Goal: Transaction & Acquisition: Purchase product/service

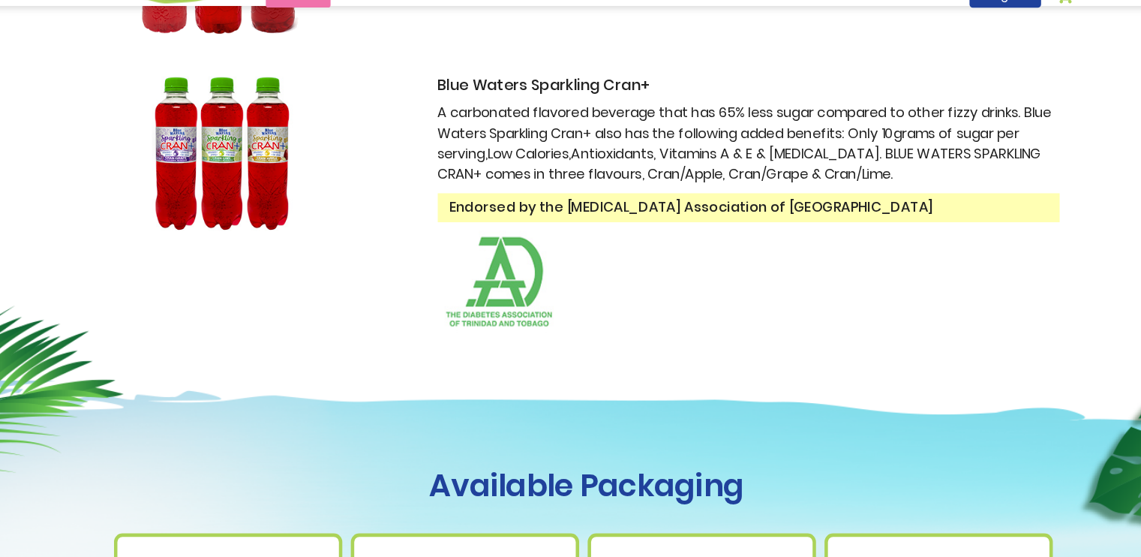
scroll to position [419, 0]
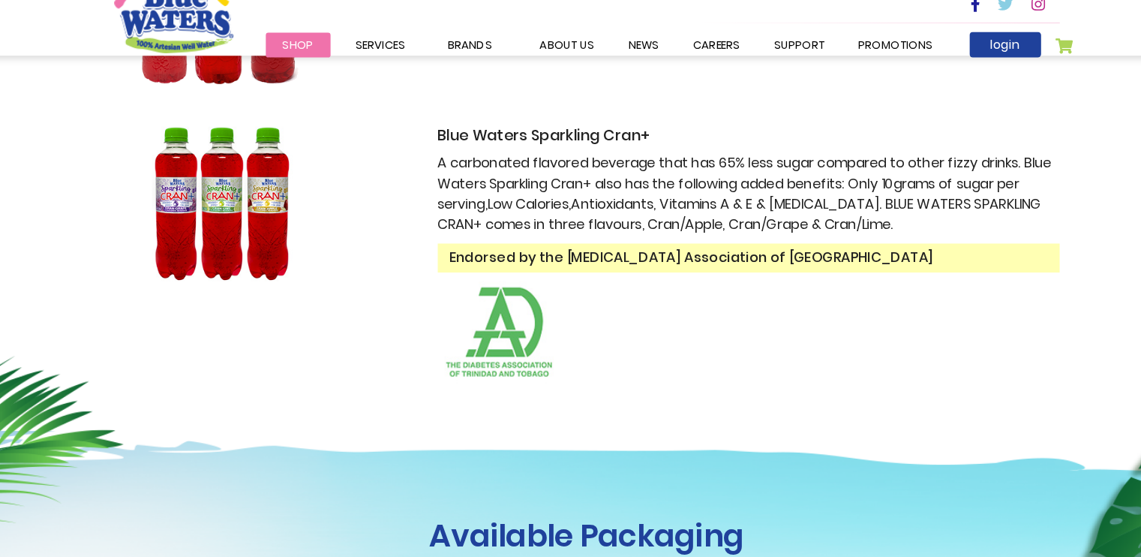
click at [234, 181] on img at bounding box center [249, 202] width 188 height 136
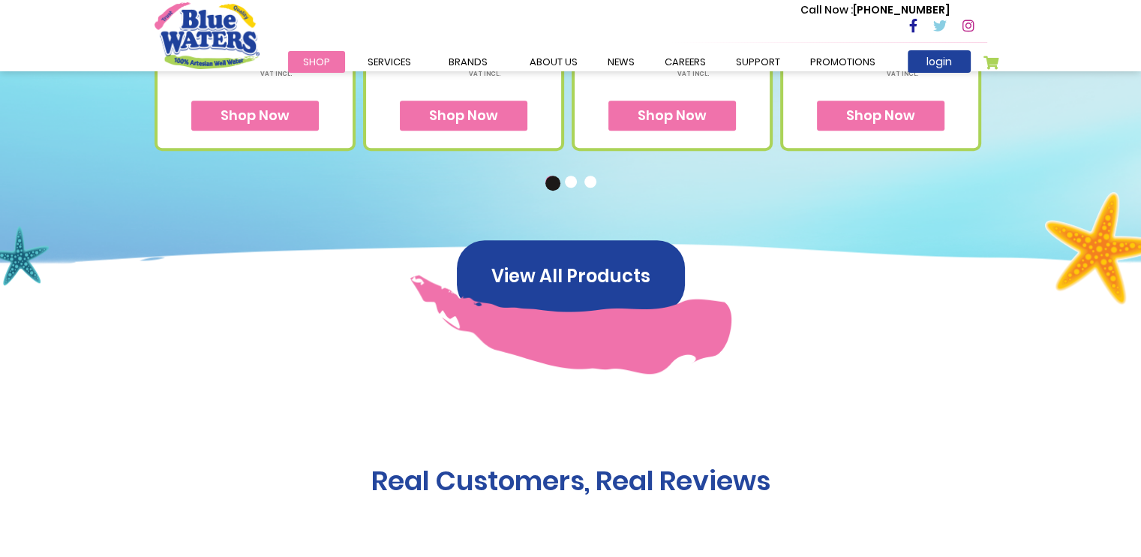
scroll to position [1156, 0]
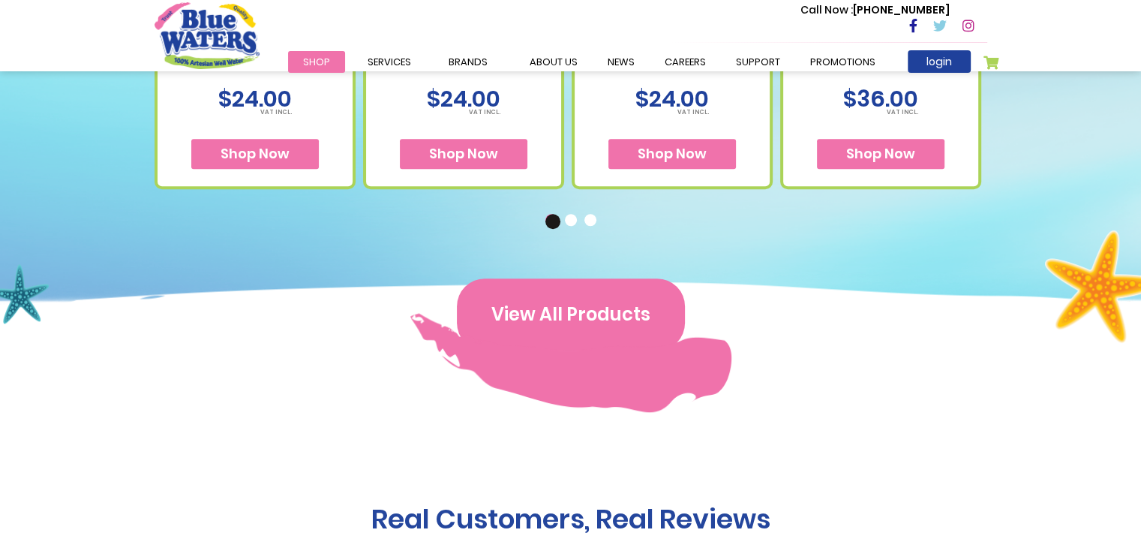
click at [593, 302] on button "View All Products" at bounding box center [571, 314] width 228 height 72
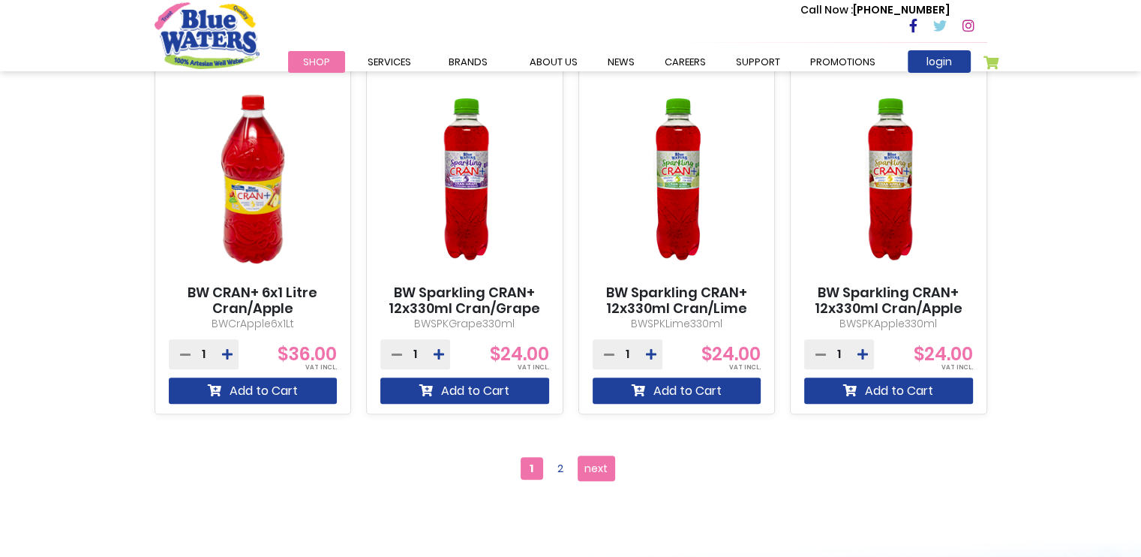
scroll to position [1330, 0]
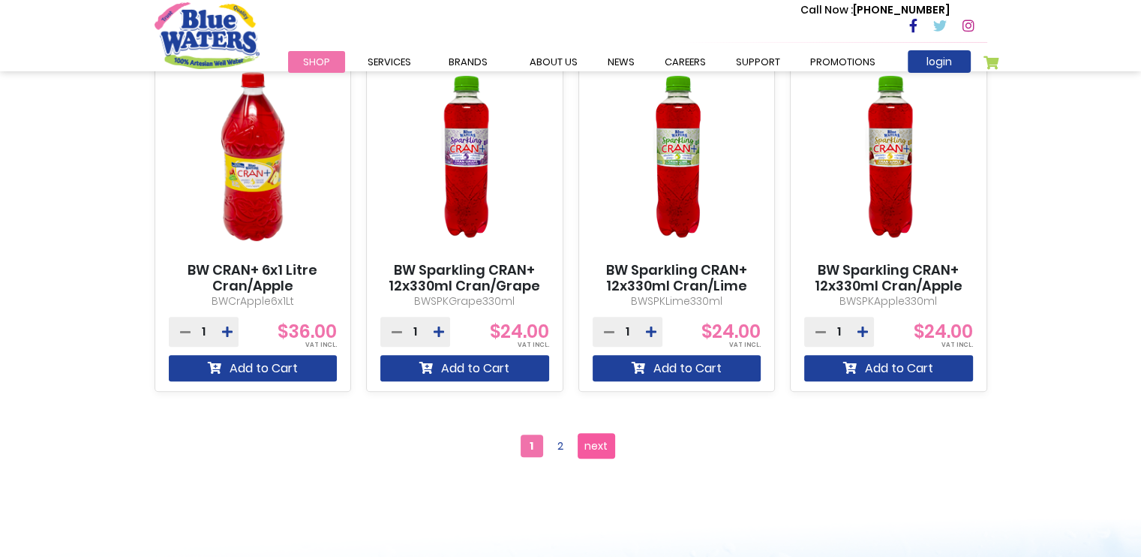
click at [585, 442] on span "next" at bounding box center [596, 445] width 23 height 23
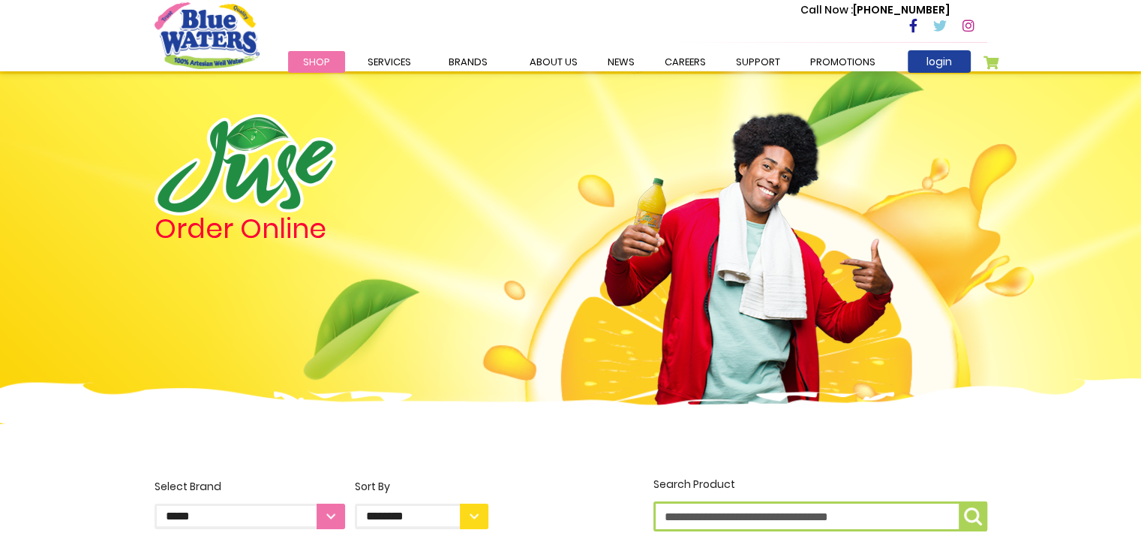
click at [314, 59] on span "Shop" at bounding box center [316, 62] width 27 height 14
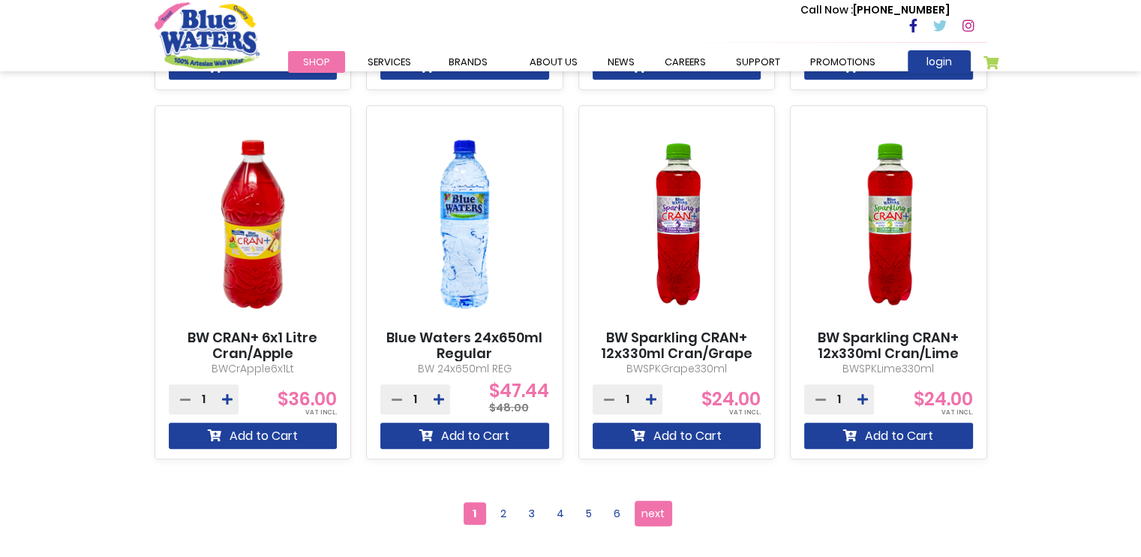
scroll to position [1263, 0]
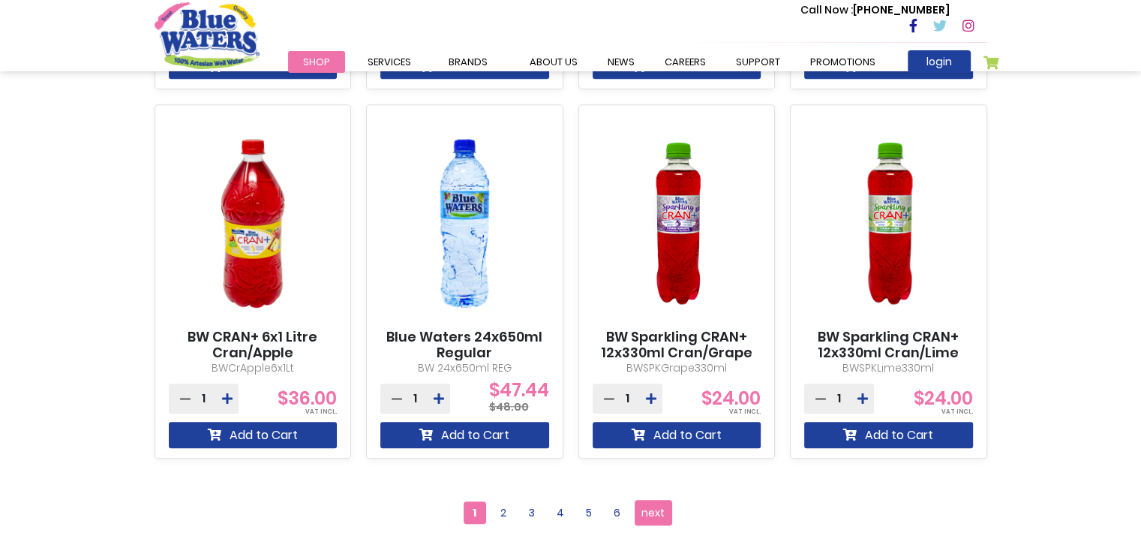
click at [477, 326] on img at bounding box center [464, 223] width 169 height 211
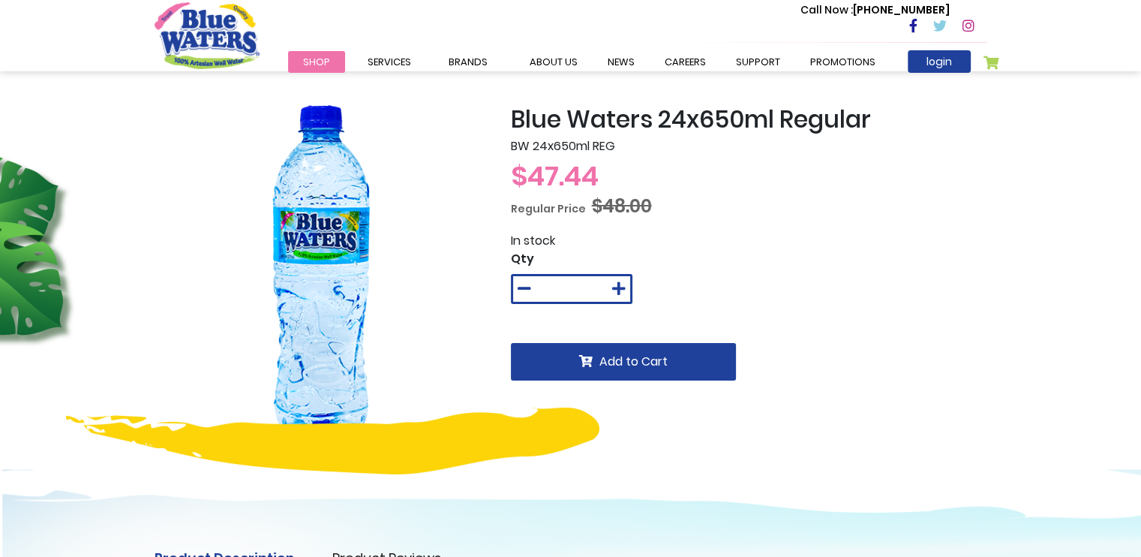
scroll to position [9, 0]
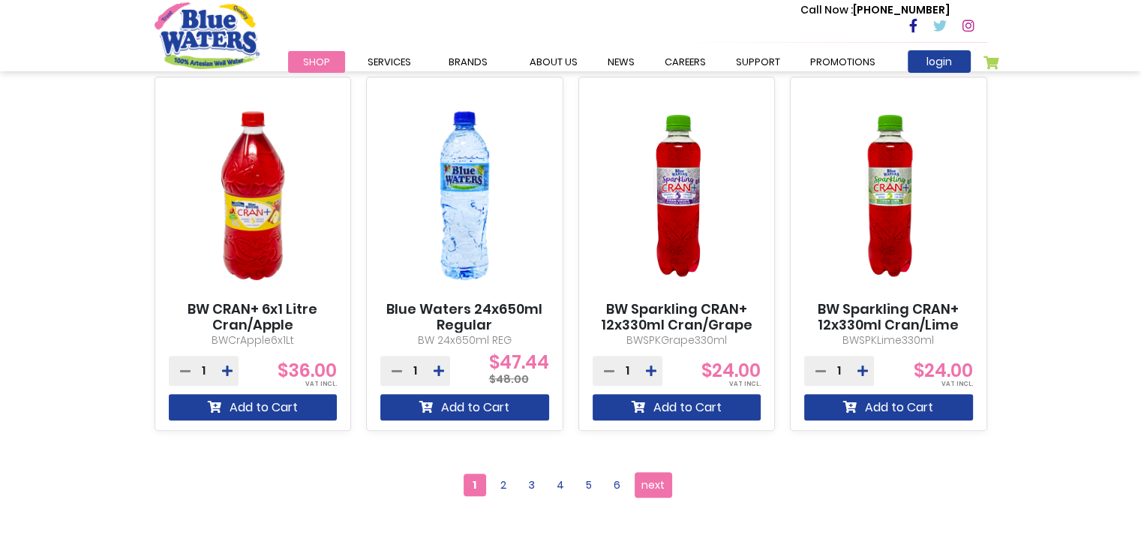
scroll to position [1290, 0]
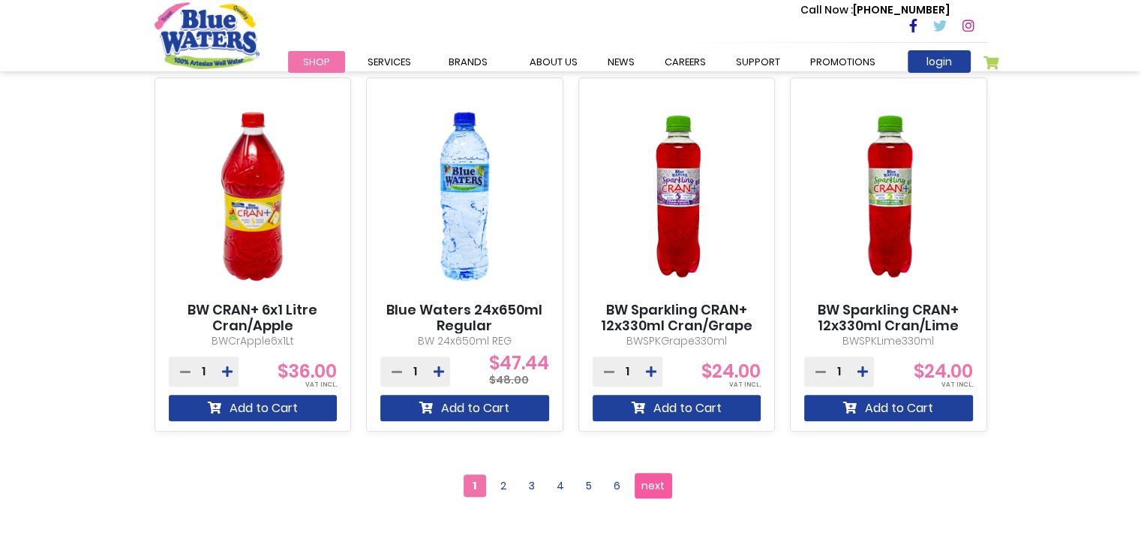
click at [656, 485] on span "next" at bounding box center [653, 485] width 23 height 23
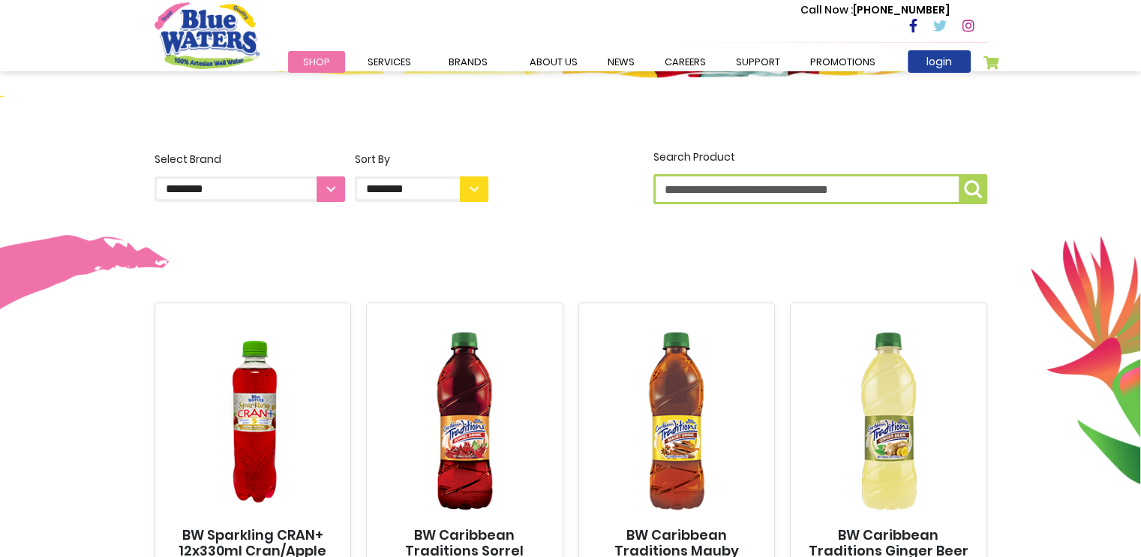
scroll to position [330, 0]
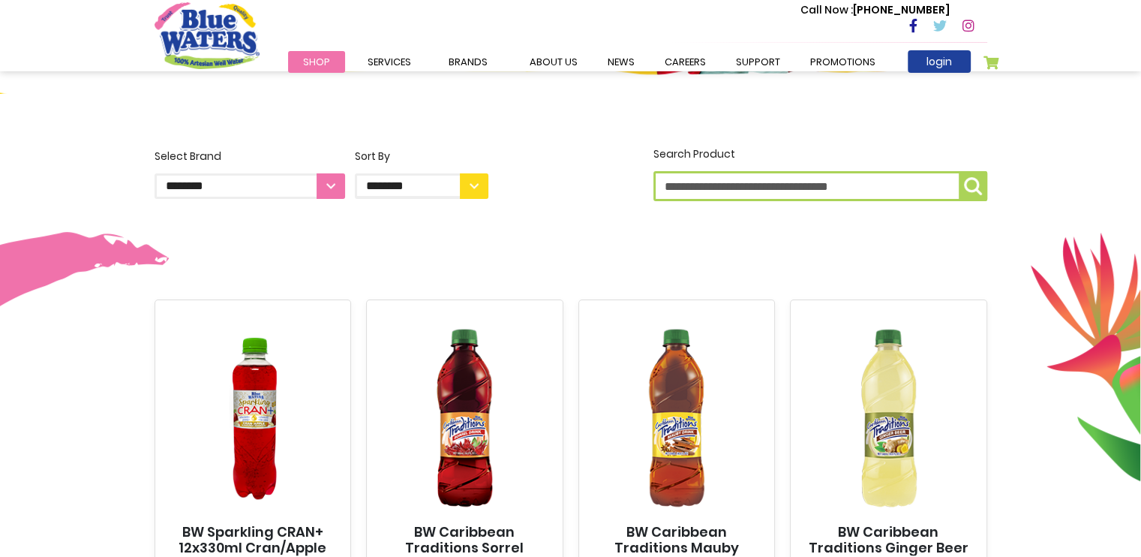
click at [318, 175] on select "**********" at bounding box center [250, 186] width 191 height 26
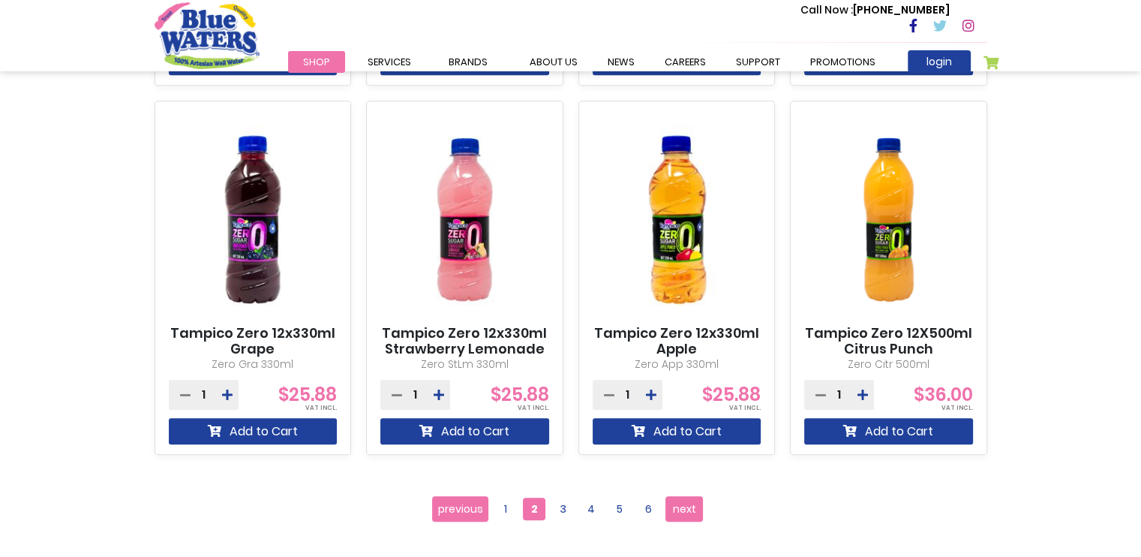
scroll to position [1270, 0]
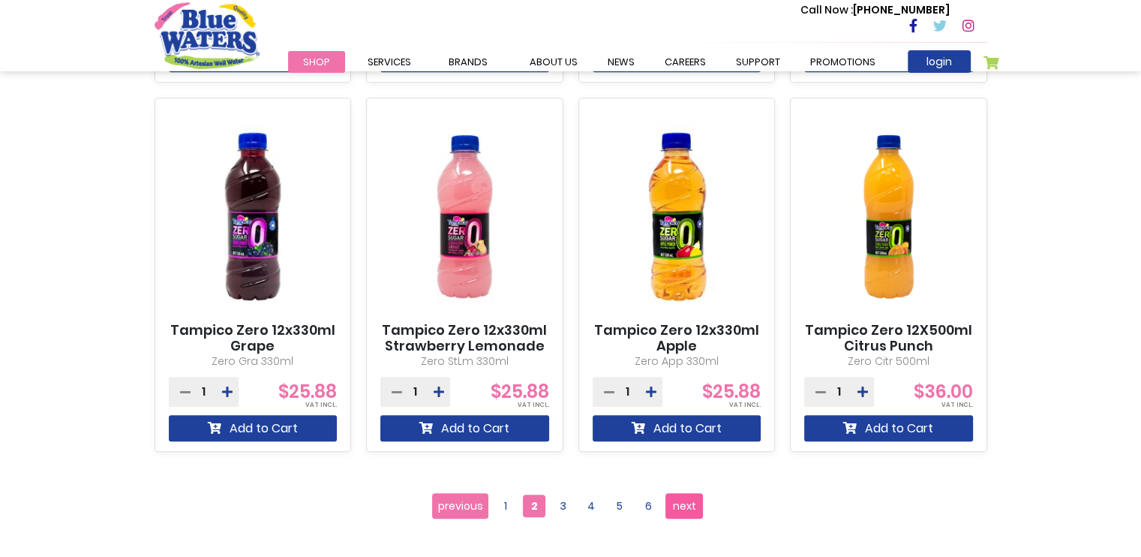
click at [687, 509] on span "next" at bounding box center [684, 505] width 23 height 23
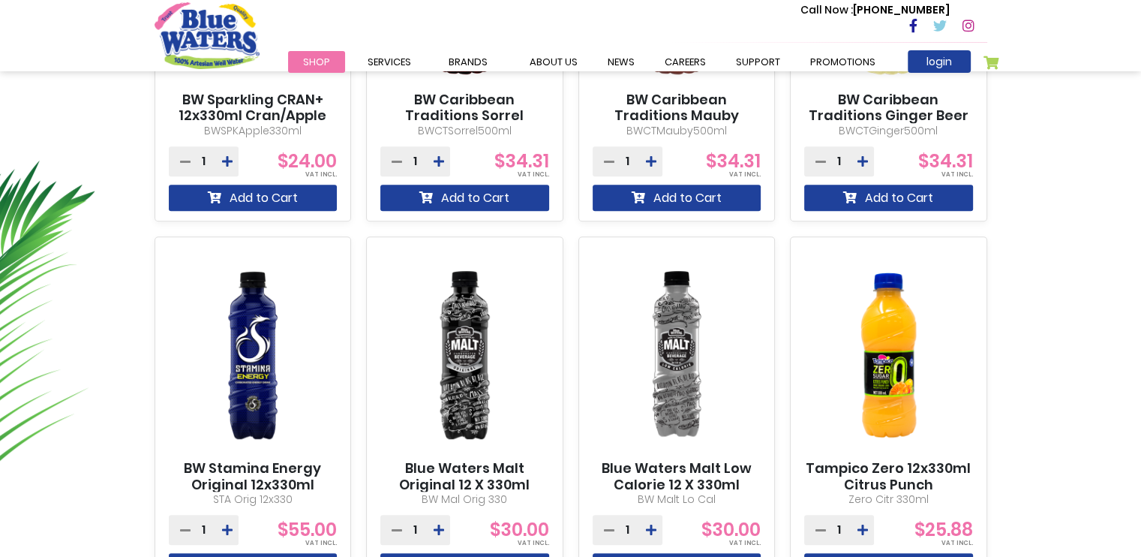
scroll to position [756, 0]
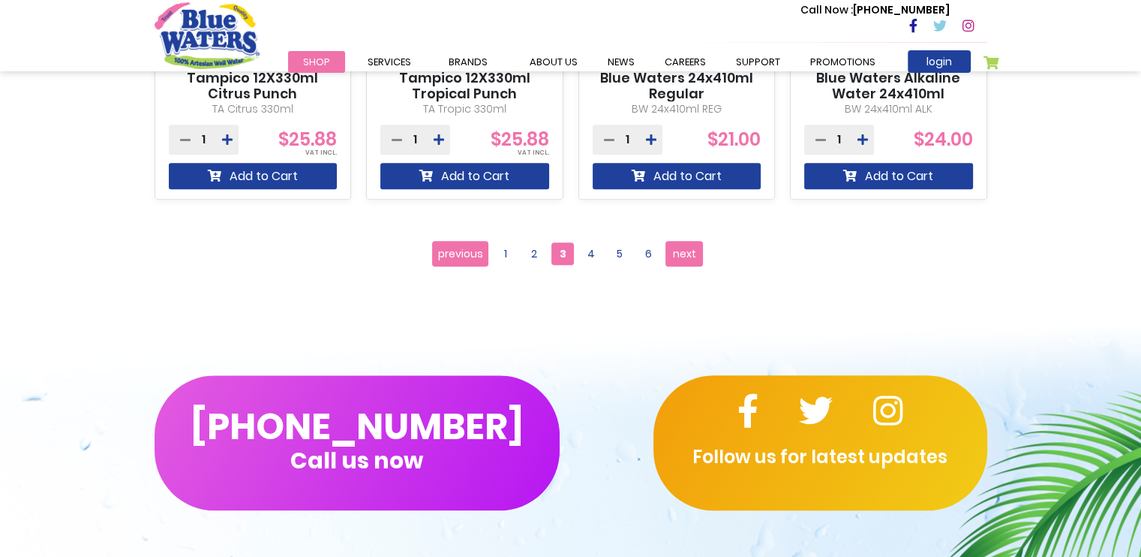
scroll to position [1525, 0]
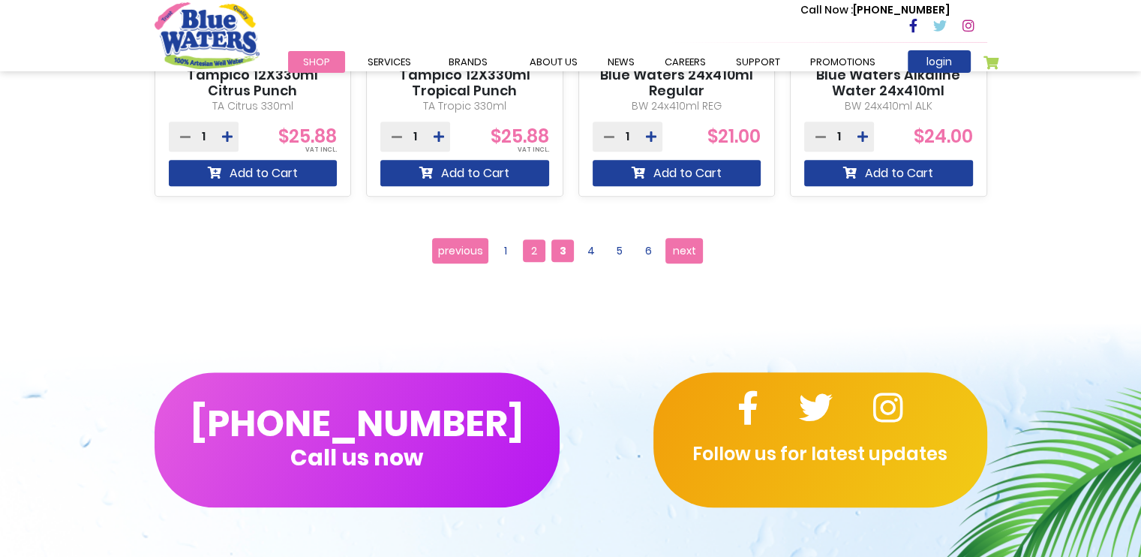
click at [530, 254] on span "2" at bounding box center [534, 250] width 23 height 23
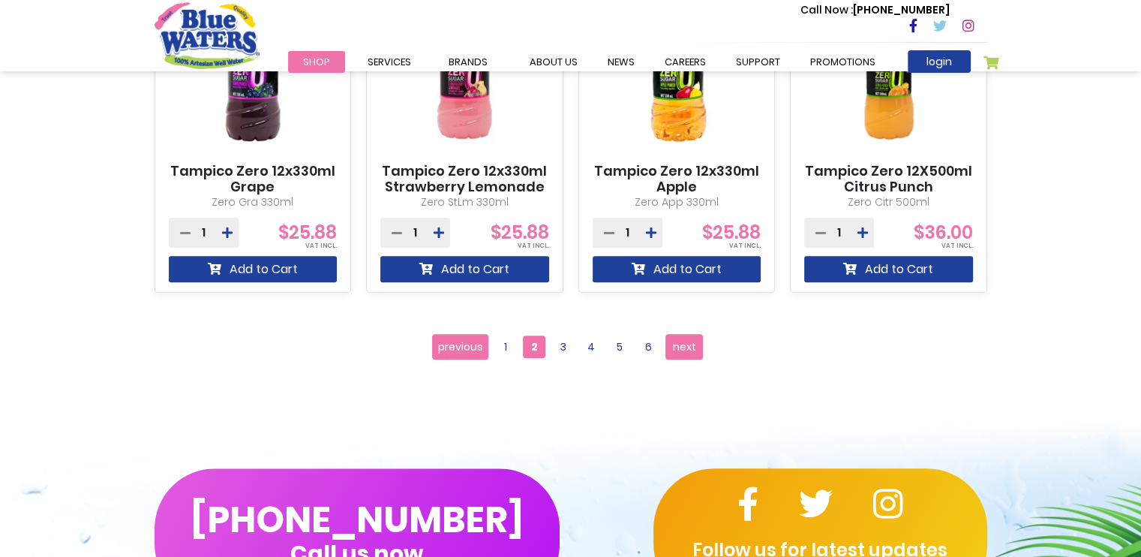
scroll to position [1429, 0]
click at [560, 349] on span "3" at bounding box center [562, 346] width 23 height 23
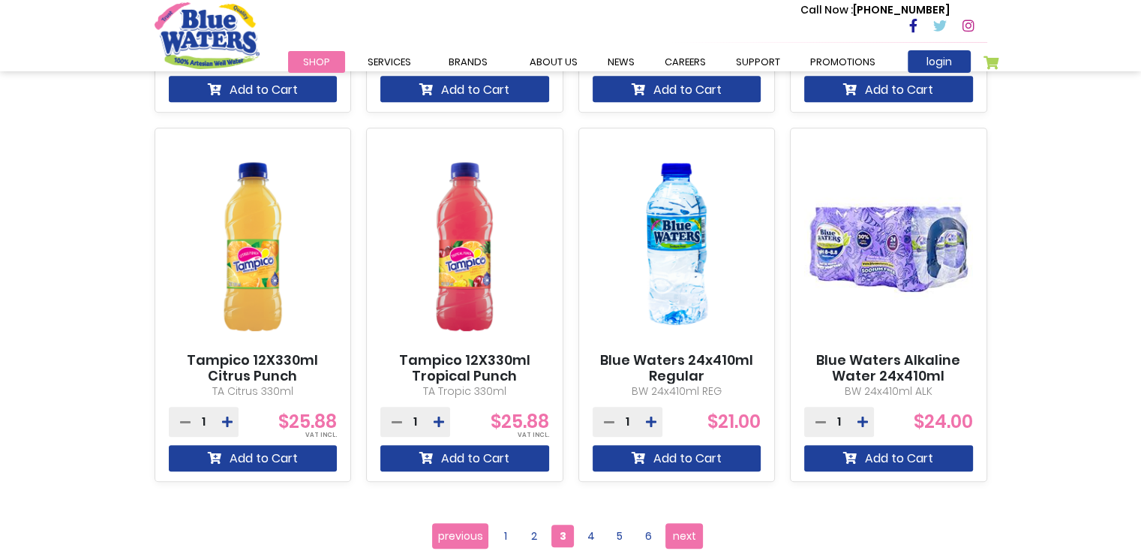
scroll to position [1273, 0]
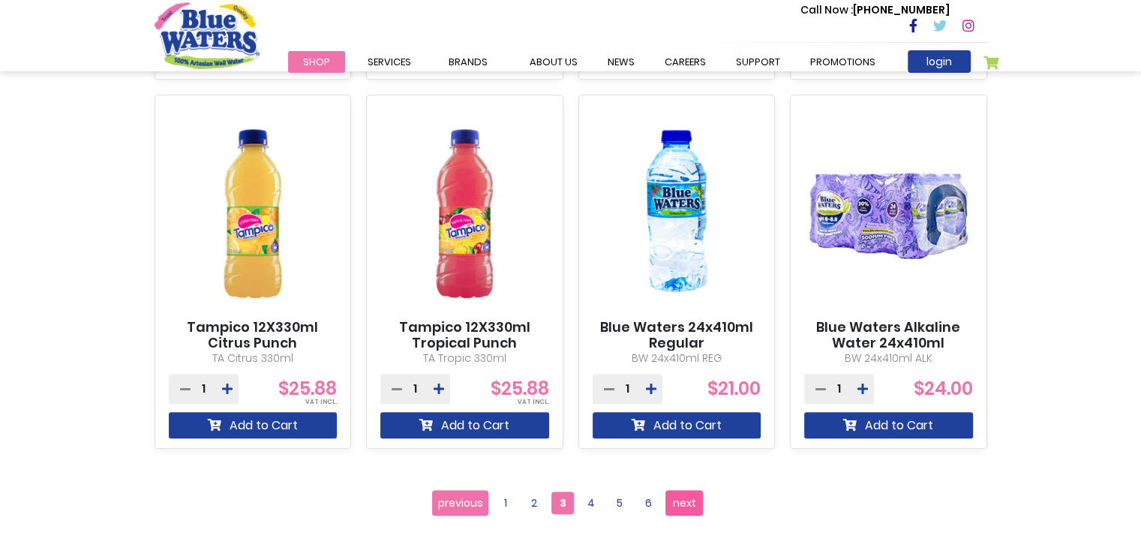
click at [698, 509] on link "Page next" at bounding box center [685, 503] width 38 height 26
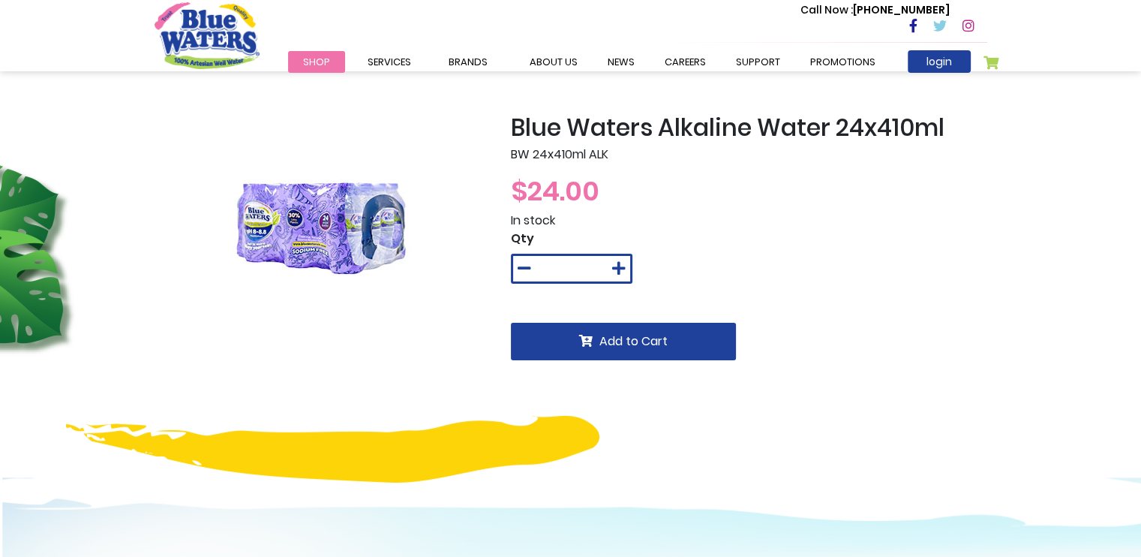
click at [655, 317] on div "Add to Cart" at bounding box center [623, 330] width 225 height 62
click at [651, 322] on div "Add to Cart" at bounding box center [623, 330] width 225 height 62
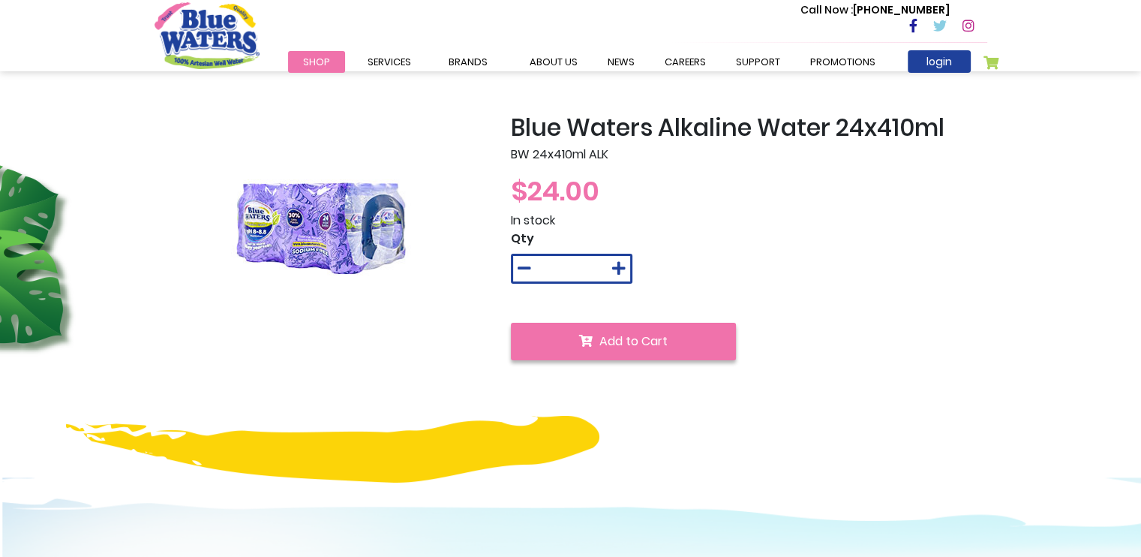
click at [651, 344] on span "Add to Cart" at bounding box center [634, 340] width 68 height 17
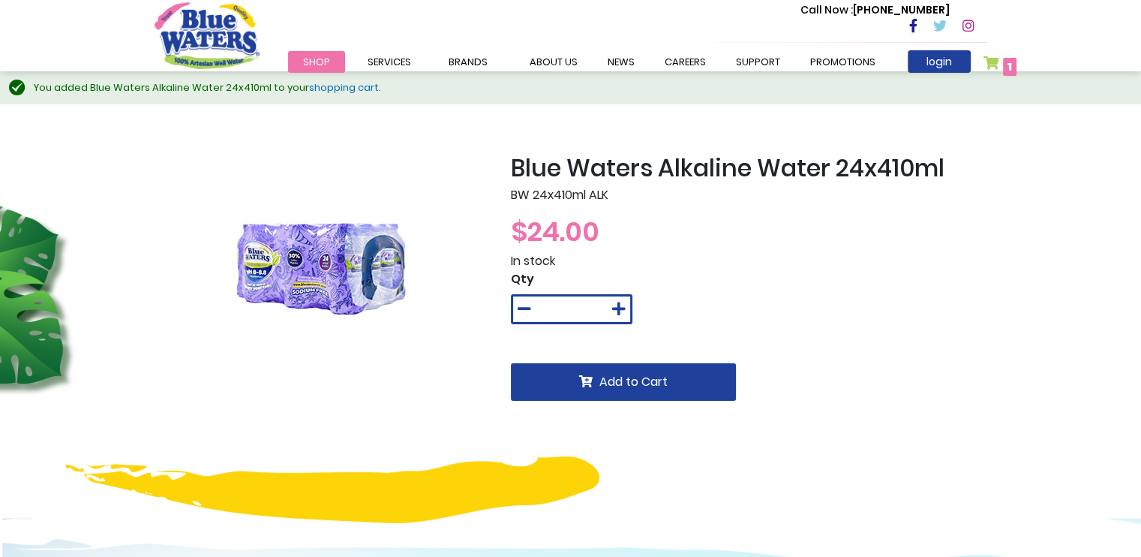
click at [990, 68] on link "My Cart 1 1 items" at bounding box center [1001, 67] width 34 height 22
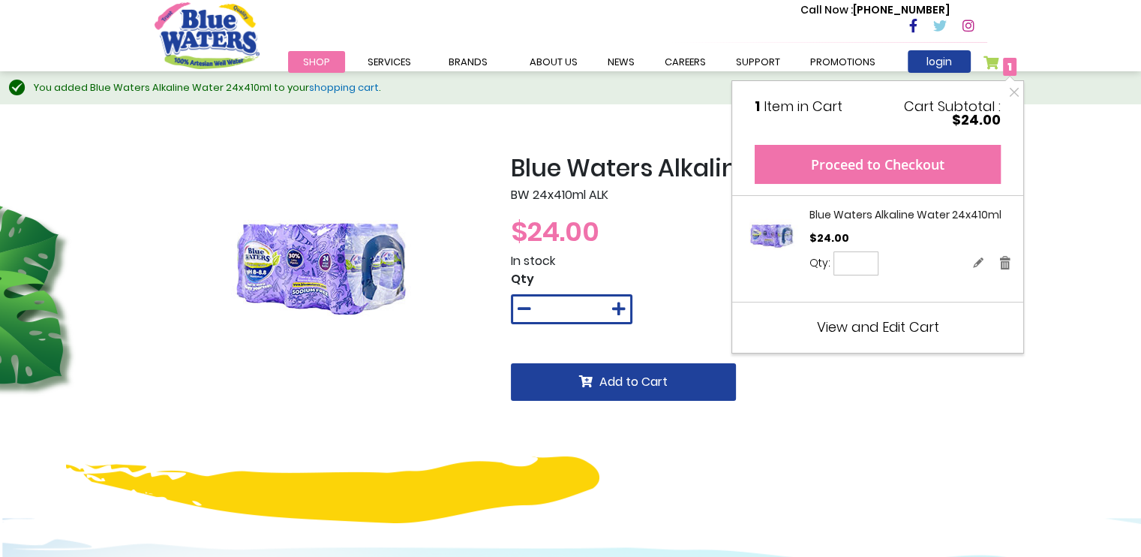
click at [903, 146] on button "Proceed to Checkout" at bounding box center [878, 164] width 246 height 39
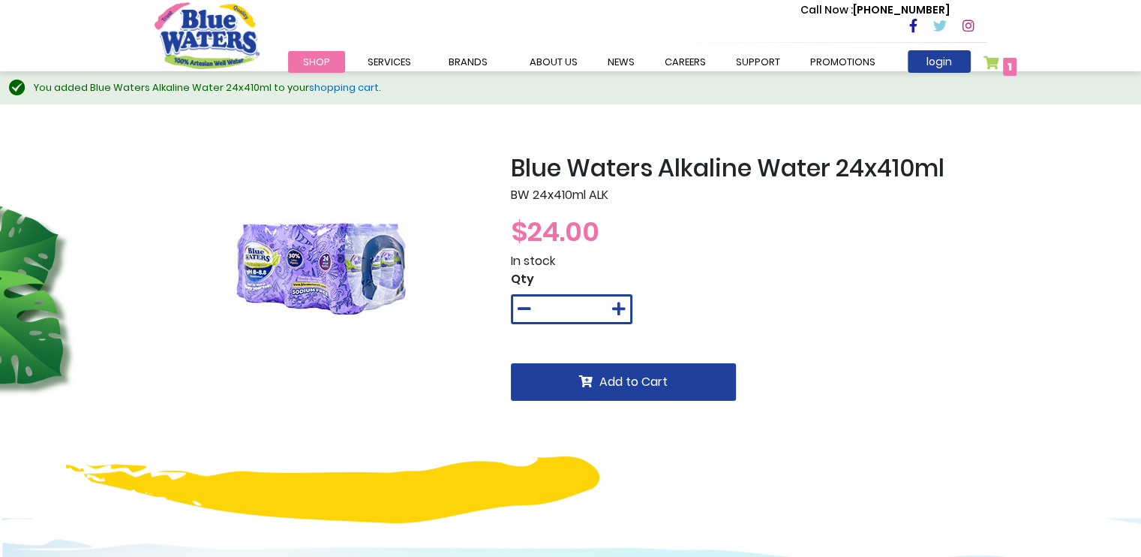
click at [991, 56] on link "My Cart 1 1 items" at bounding box center [1001, 67] width 34 height 22
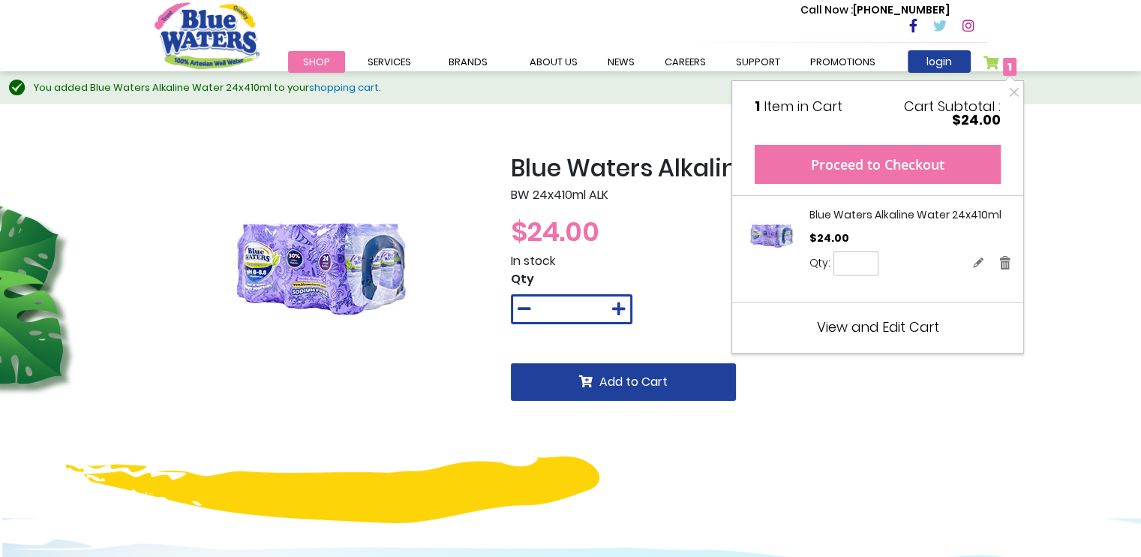
click at [909, 149] on button "Proceed to Checkout" at bounding box center [878, 164] width 246 height 39
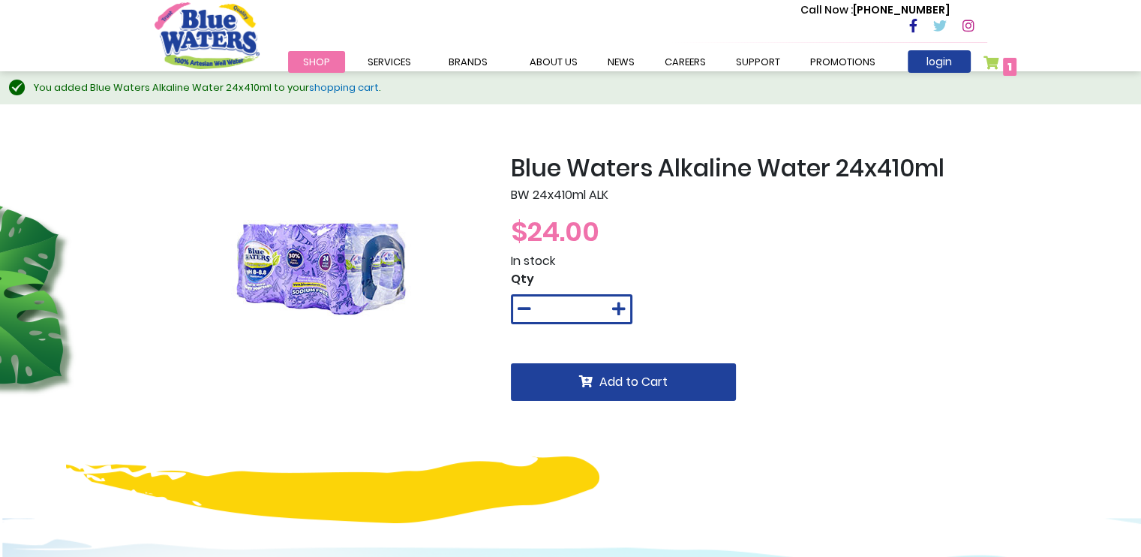
click at [991, 59] on link "My Cart 1 1 items" at bounding box center [1001, 67] width 34 height 22
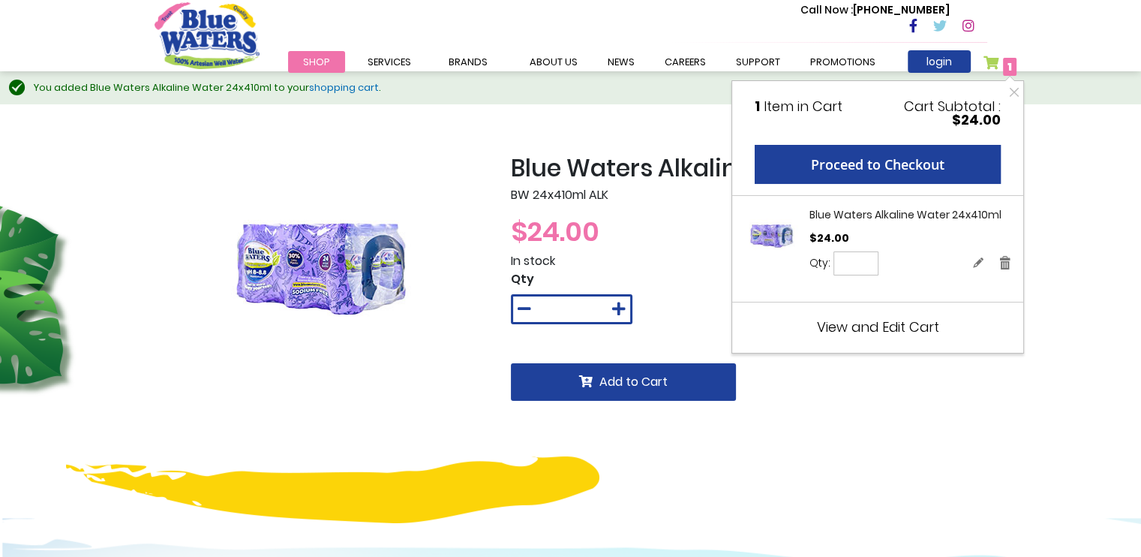
click at [879, 318] on span "View and Edit Cart" at bounding box center [878, 326] width 122 height 19
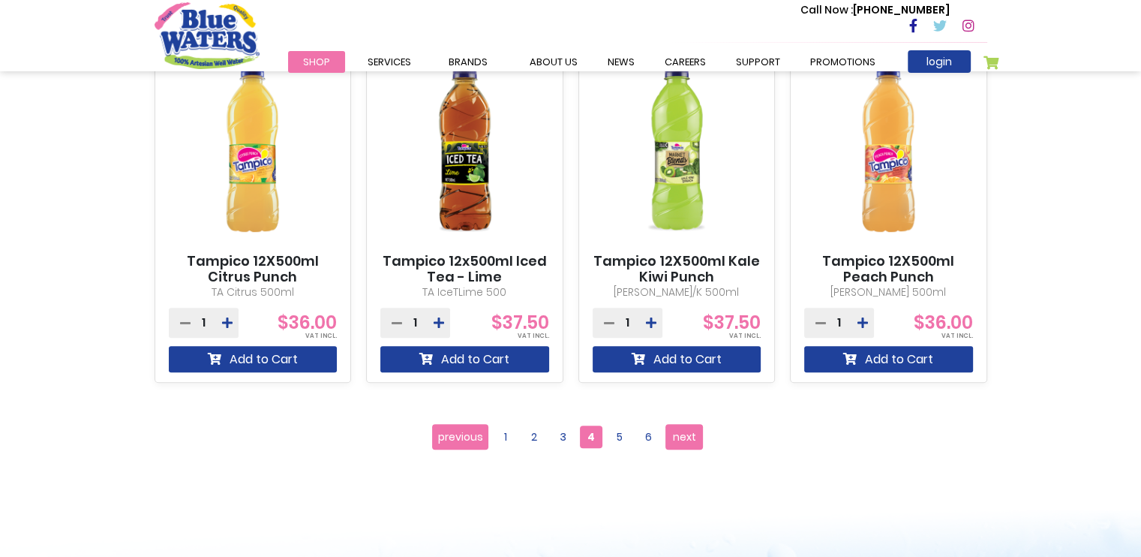
scroll to position [1341, 0]
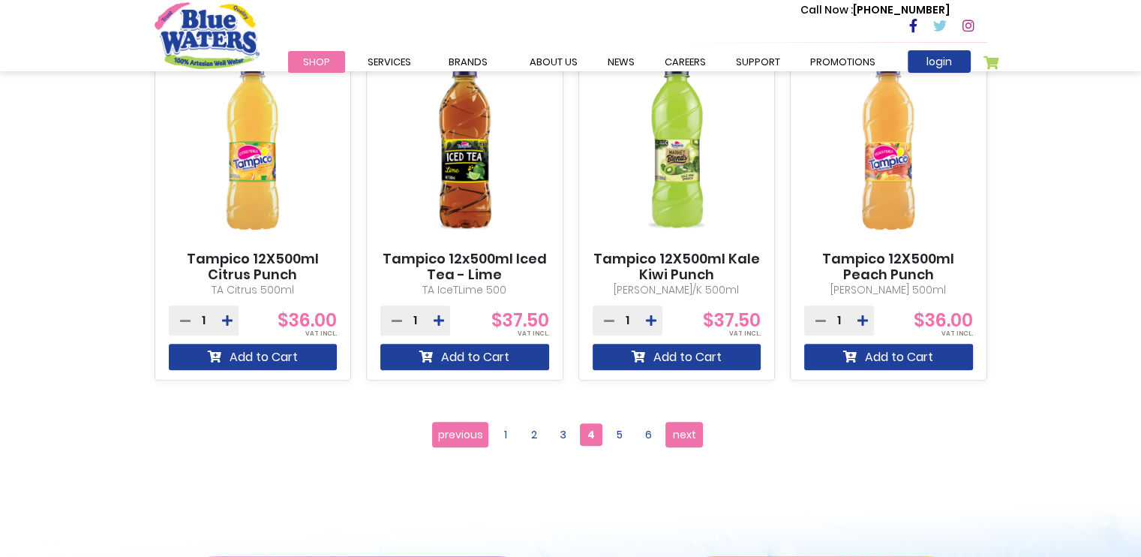
click at [706, 433] on ul "Page previous Page 1 Page 2 Page 3 You're currently reading page 4" at bounding box center [570, 435] width 277 height 26
click at [683, 434] on span "next" at bounding box center [684, 434] width 23 height 23
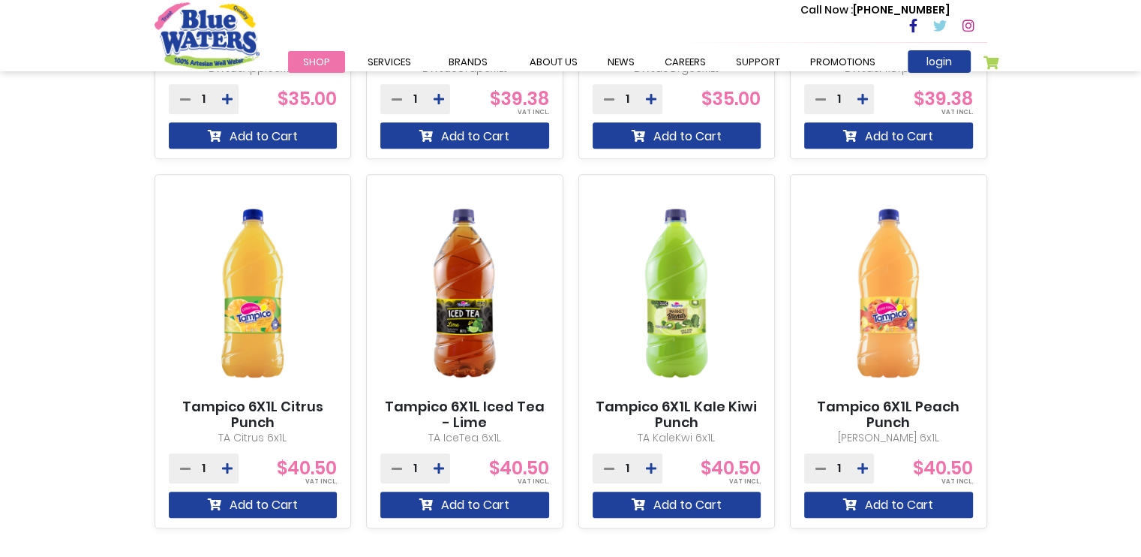
scroll to position [1410, 0]
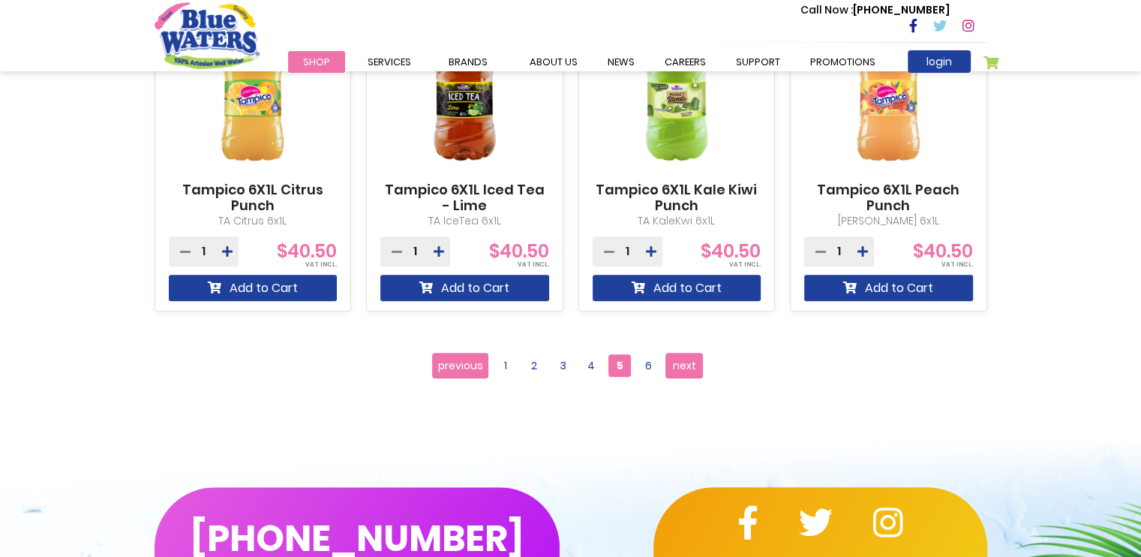
click at [678, 347] on div "**********" at bounding box center [570, 365] width 855 height 63
click at [684, 358] on span "next" at bounding box center [684, 365] width 23 height 23
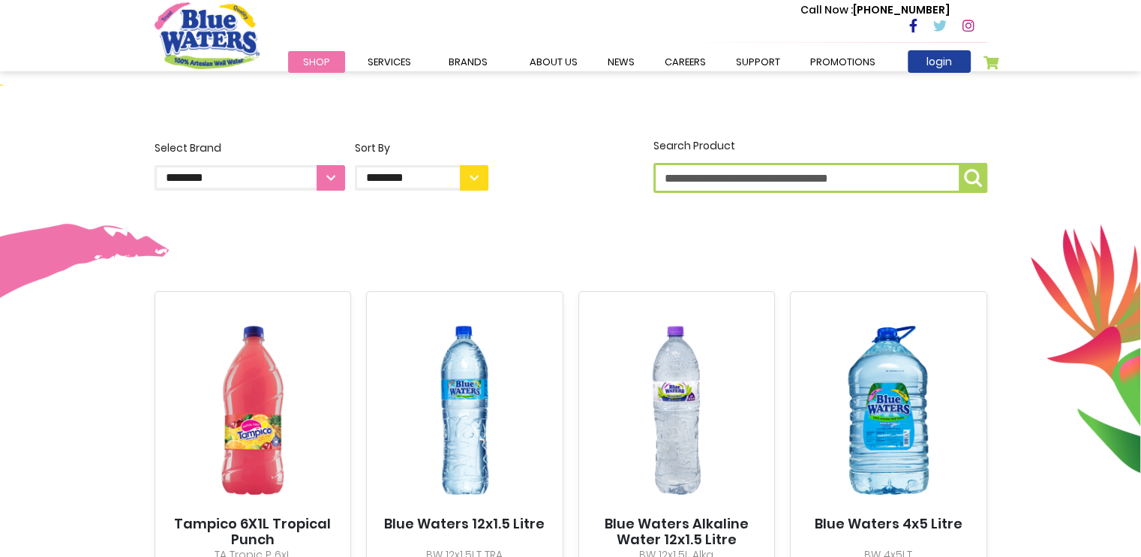
scroll to position [339, 0]
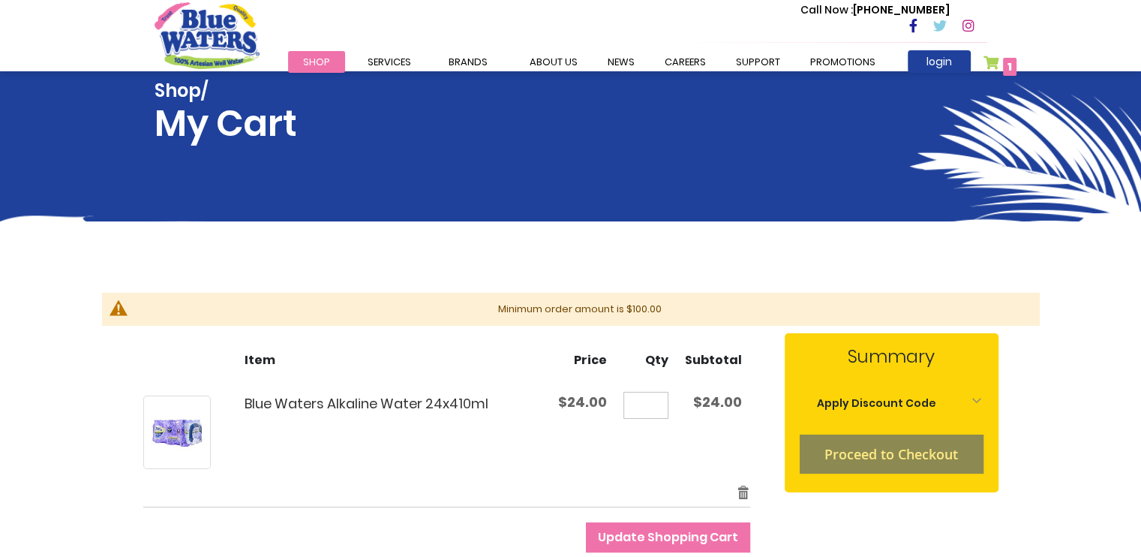
scroll to position [191, 0]
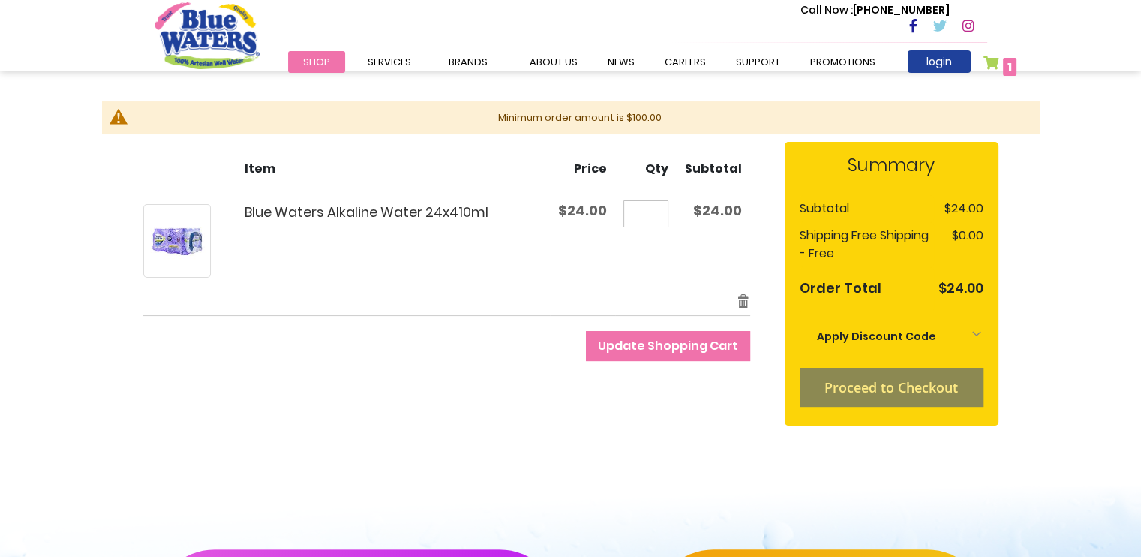
click at [900, 378] on li "Proceed to Checkout" at bounding box center [892, 387] width 184 height 39
click at [906, 391] on li "Proceed to Checkout" at bounding box center [892, 387] width 184 height 39
click at [955, 343] on div "Apply Discount Code" at bounding box center [892, 336] width 184 height 33
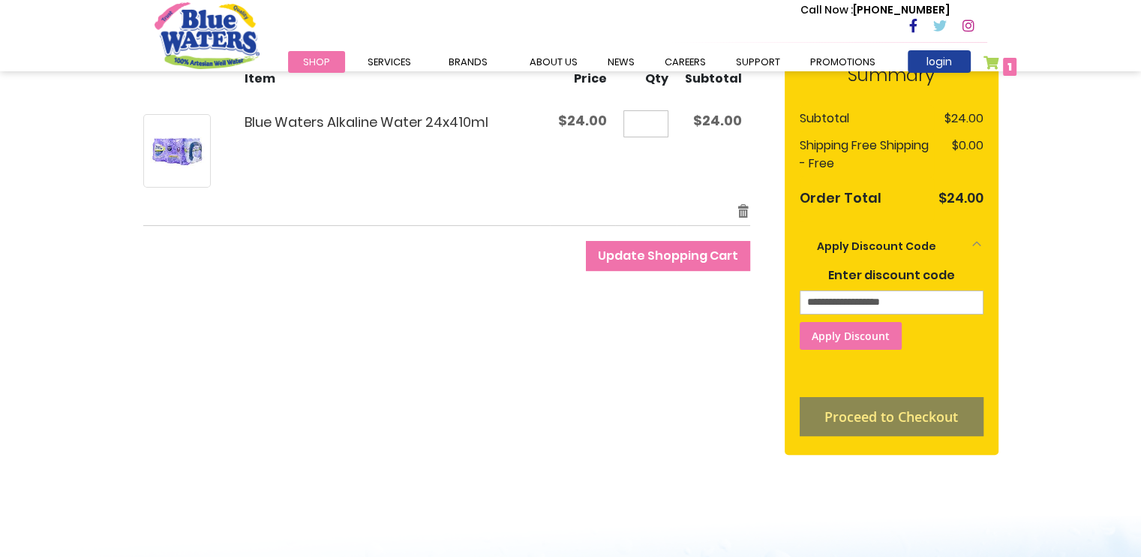
click at [873, 335] on span "Apply Discount" at bounding box center [851, 336] width 78 height 14
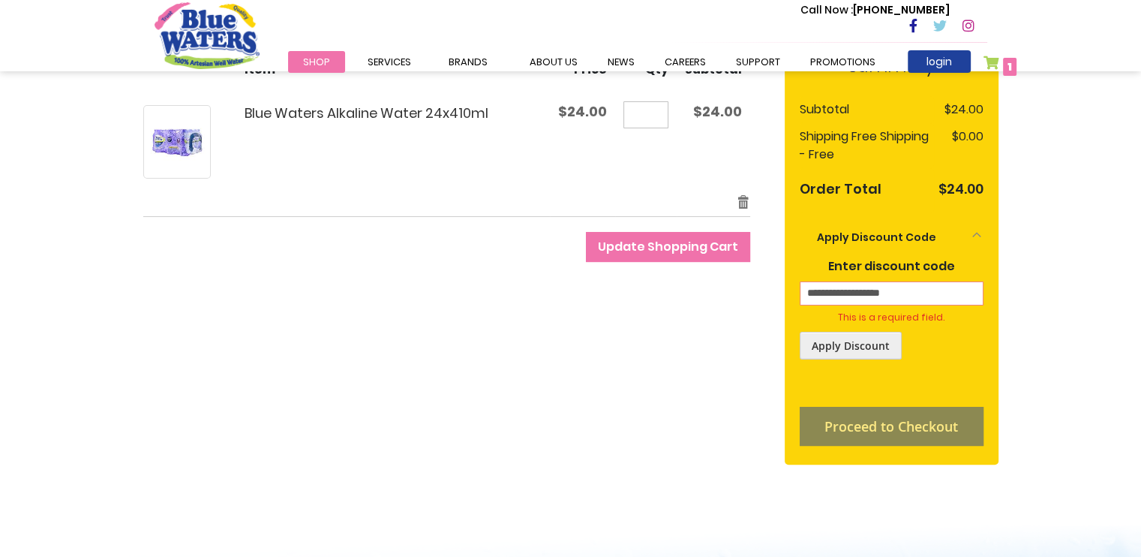
scroll to position [293, 0]
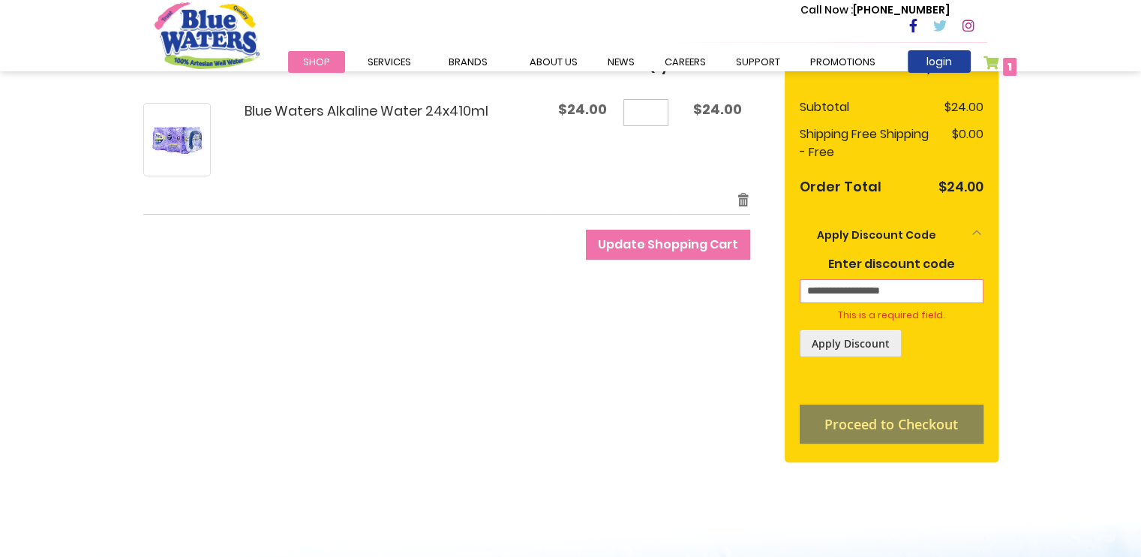
click at [879, 413] on li "Proceed to Checkout" at bounding box center [892, 423] width 184 height 39
drag, startPoint x: 879, startPoint y: 413, endPoint x: 675, endPoint y: 357, distance: 211.0
click at [675, 357] on div "**********" at bounding box center [570, 261] width 855 height 440
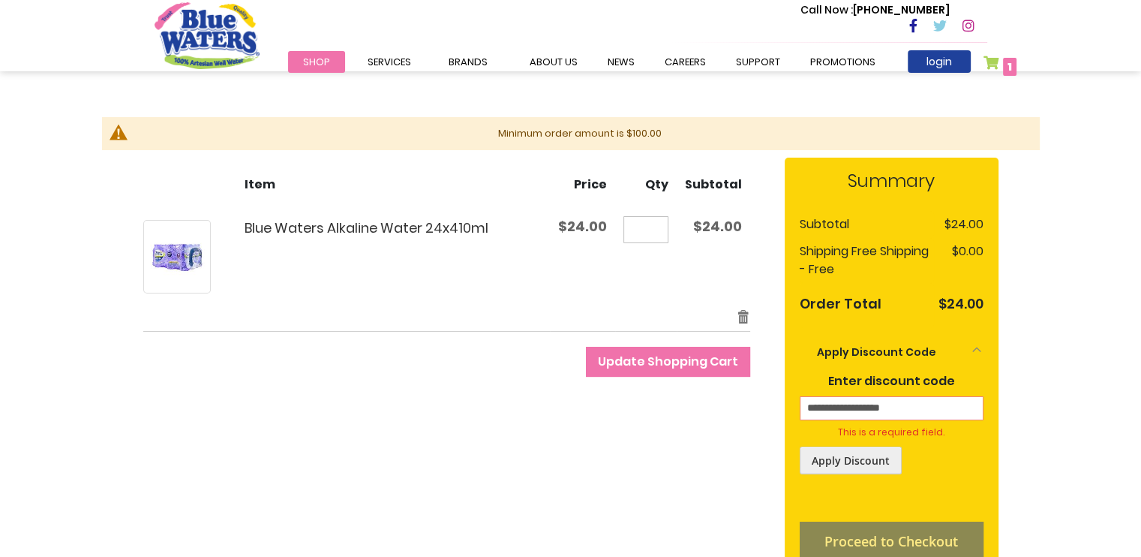
scroll to position [154, 0]
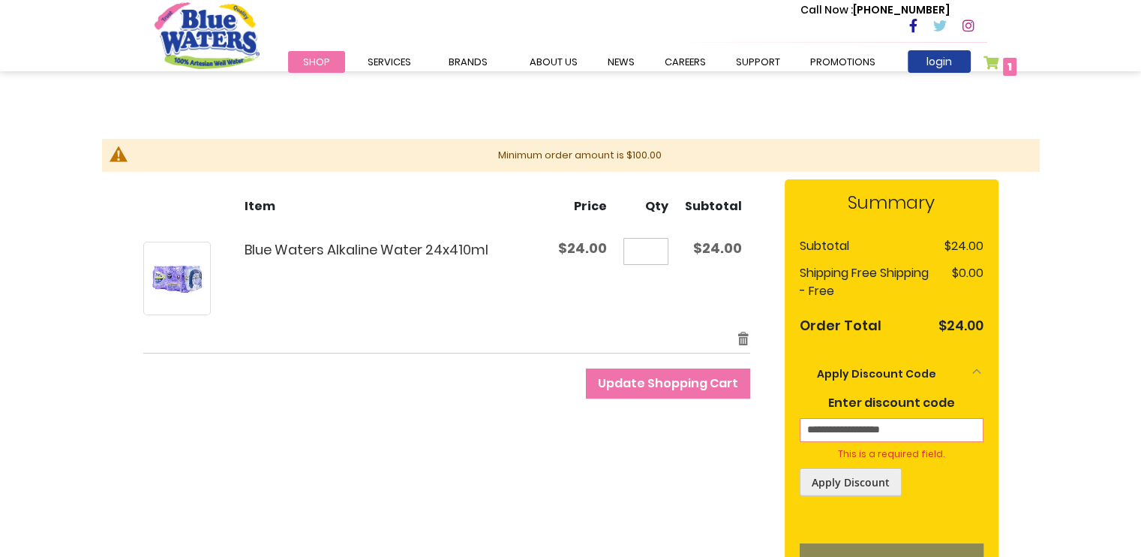
click at [654, 257] on input "*" at bounding box center [646, 251] width 45 height 27
click at [648, 257] on input "*" at bounding box center [646, 251] width 45 height 27
type input "**"
click at [586, 368] on button "Update Shopping Cart" at bounding box center [668, 383] width 164 height 30
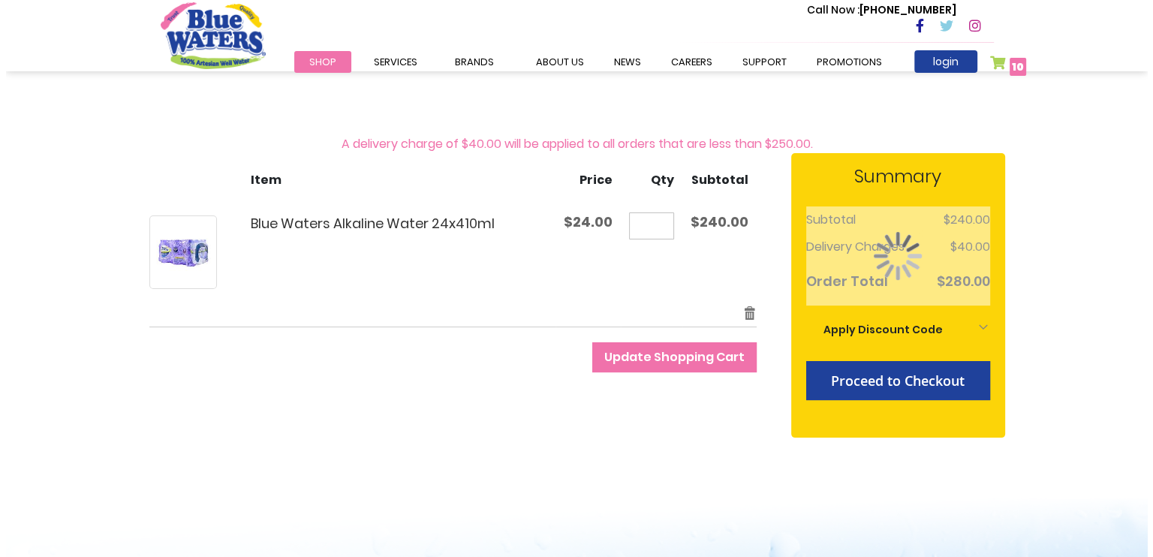
scroll to position [158, 0]
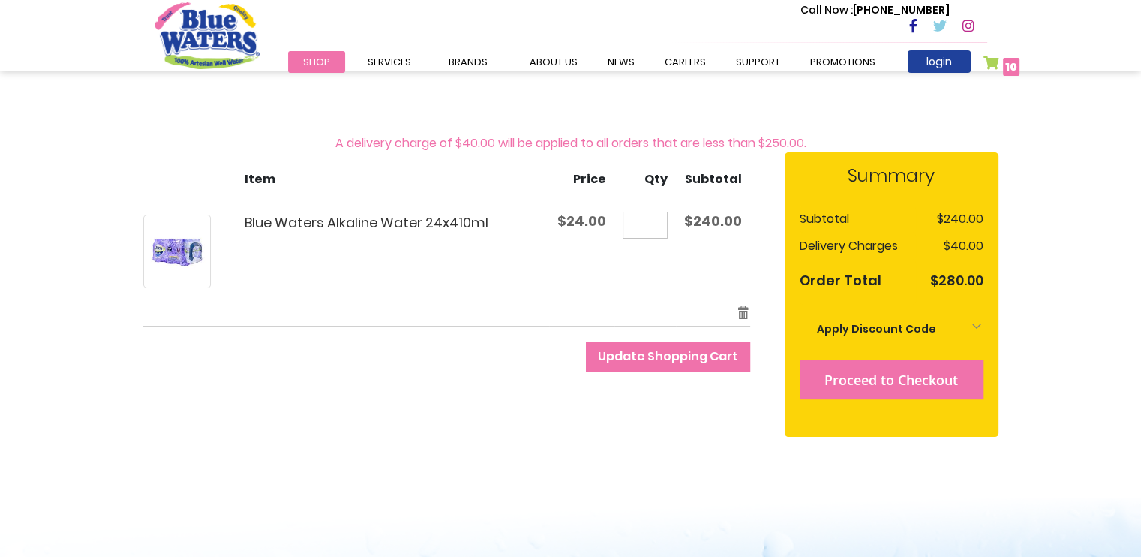
click at [882, 380] on span "Proceed to Checkout" at bounding box center [892, 380] width 134 height 18
